Goal: Navigation & Orientation: Find specific page/section

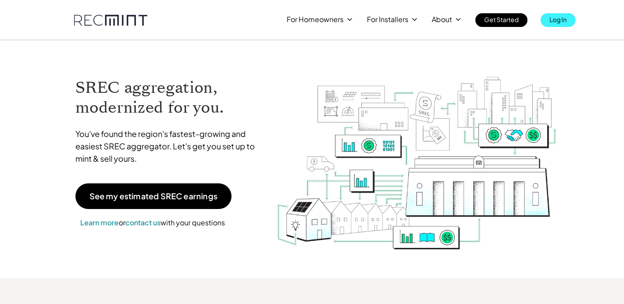
click at [551, 19] on p "Log In" at bounding box center [558, 19] width 17 height 12
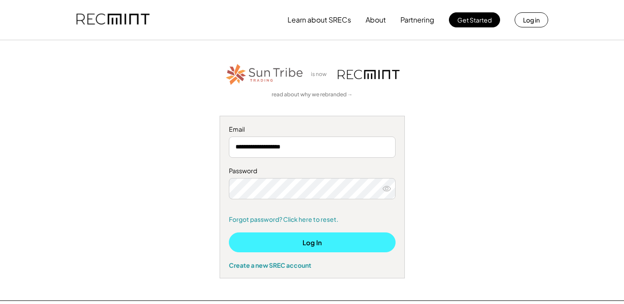
click at [282, 240] on button "Log In" at bounding box center [312, 242] width 167 height 20
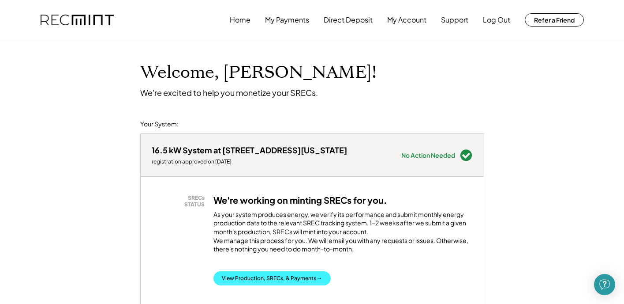
click at [272, 284] on button "View Production, SRECs, & Payments →" at bounding box center [272, 278] width 117 height 14
